Goal: Task Accomplishment & Management: Use online tool/utility

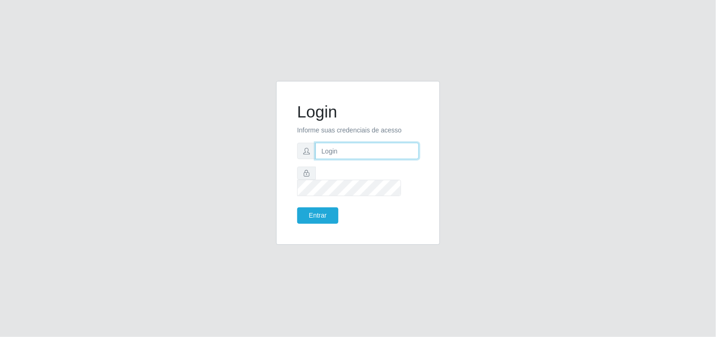
click at [366, 159] on input "text" at bounding box center [366, 151] width 103 height 16
type input "[EMAIL_ADDRESS][DOMAIN_NAME]"
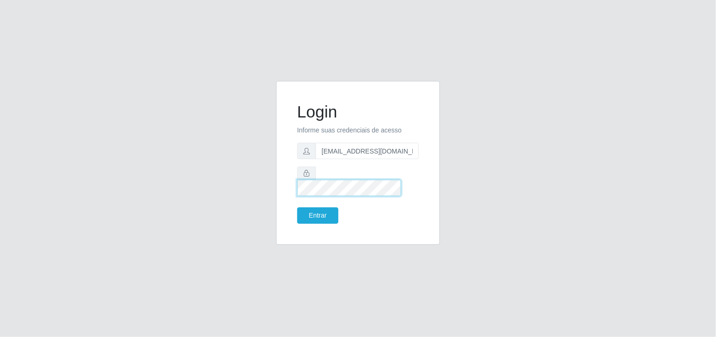
click at [297, 207] on button "Entrar" at bounding box center [317, 215] width 41 height 16
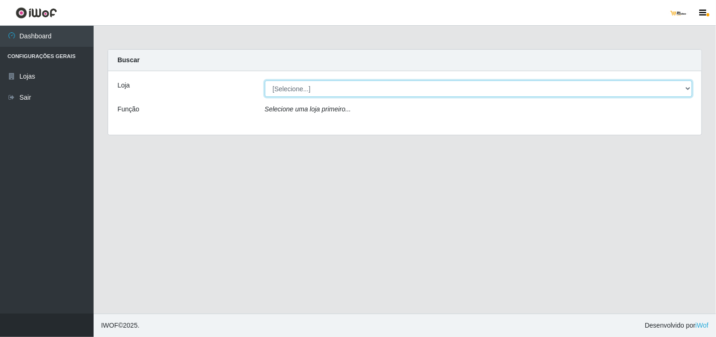
click at [344, 93] on select "[Selecione...] [GEOGRAPHIC_DATA][PERSON_NAME]" at bounding box center [479, 88] width 428 height 16
select select "168"
click at [265, 80] on select "[Selecione...] [GEOGRAPHIC_DATA][PERSON_NAME]" at bounding box center [479, 88] width 428 height 16
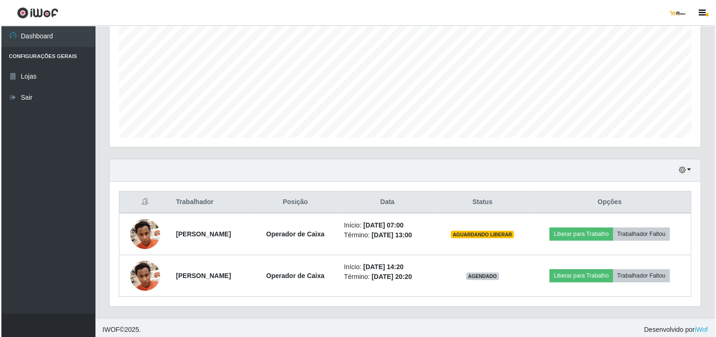
scroll to position [199, 0]
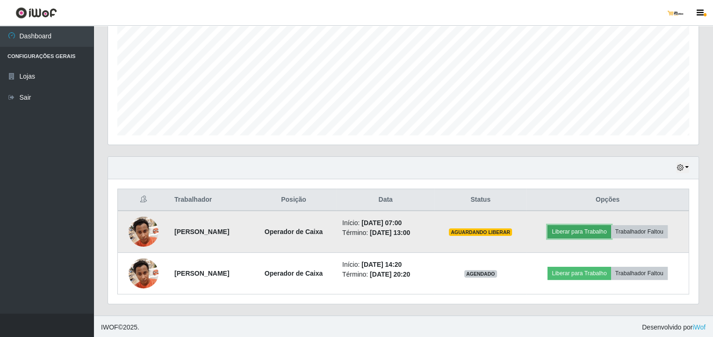
click at [585, 229] on button "Liberar para Trabalho" at bounding box center [579, 231] width 63 height 13
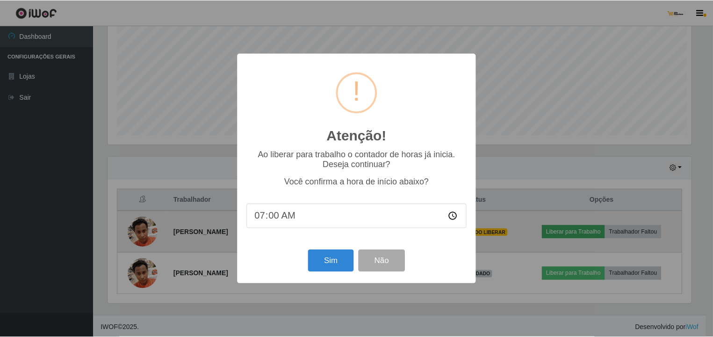
scroll to position [194, 587]
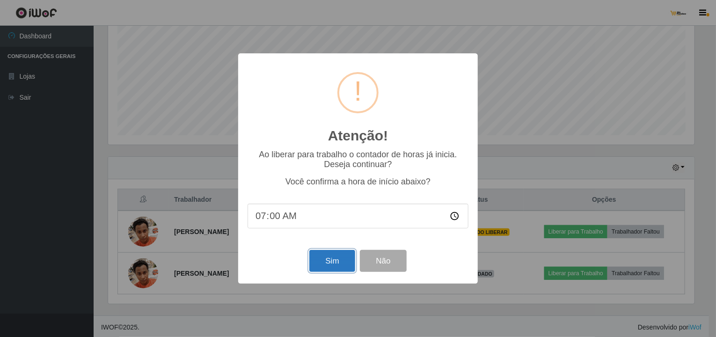
click at [329, 266] on button "Sim" at bounding box center [331, 261] width 45 height 22
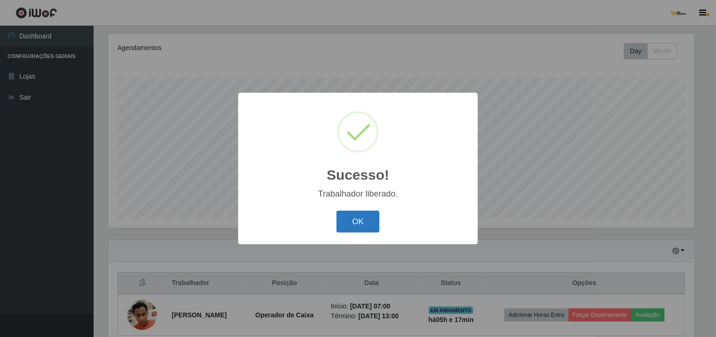
click at [365, 220] on button "OK" at bounding box center [358, 221] width 44 height 22
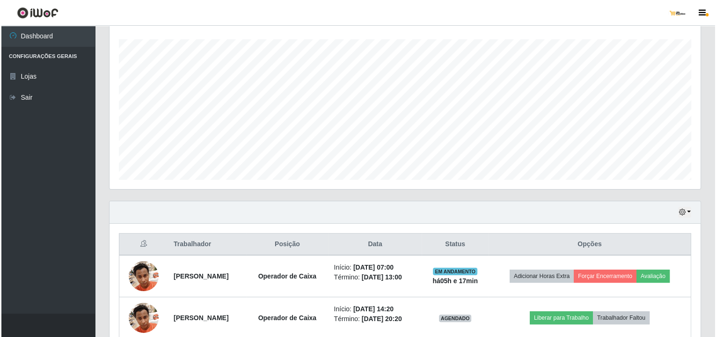
scroll to position [199, 0]
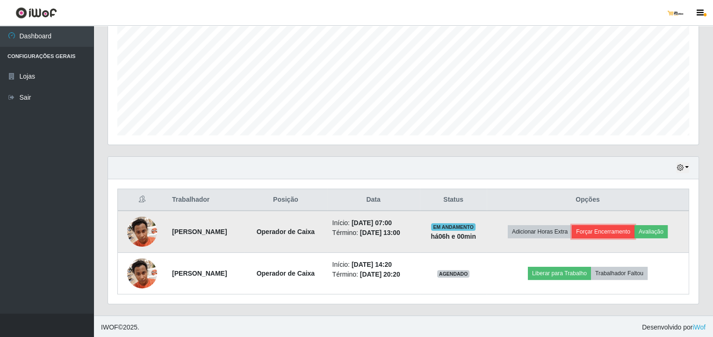
click at [606, 226] on button "Forçar Encerramento" at bounding box center [603, 231] width 63 height 13
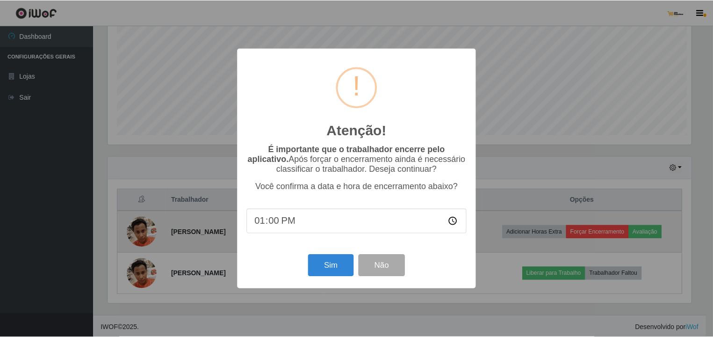
scroll to position [194, 587]
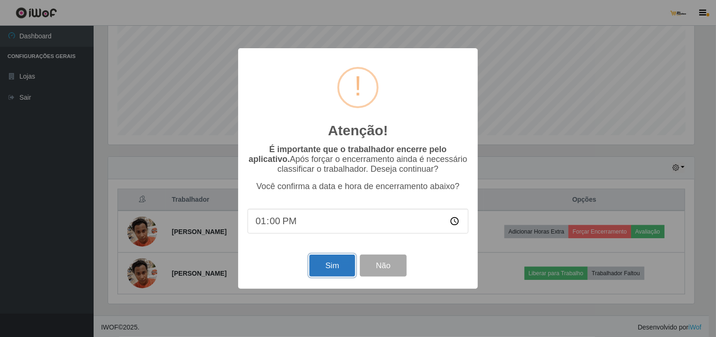
click at [354, 267] on button "Sim" at bounding box center [331, 265] width 45 height 22
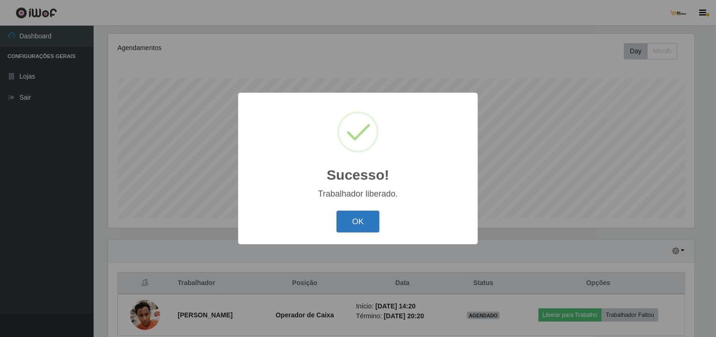
click at [364, 226] on button "OK" at bounding box center [358, 221] width 44 height 22
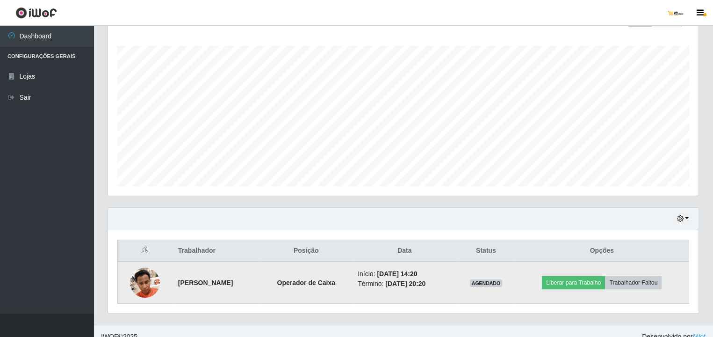
scroll to position [158, 0]
